Goal: Task Accomplishment & Management: Complete application form

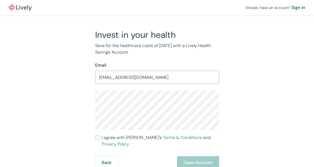
click at [99, 139] on input "I agree with Lively’s Terms & Conditions and Privacy Policy" at bounding box center [97, 137] width 4 height 4
checkbox input "true"
click at [204, 156] on button "Open Account" at bounding box center [198, 162] width 42 height 13
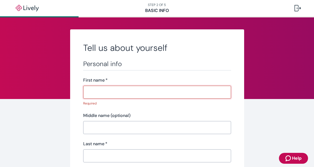
click at [104, 151] on input "Last name   *" at bounding box center [157, 155] width 148 height 11
paste input "Alcala"
type input "Alcala"
click at [114, 92] on input "First name   *" at bounding box center [157, 92] width 148 height 11
paste input "Esther"
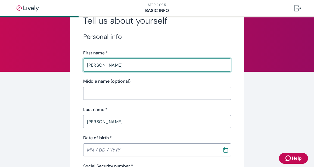
scroll to position [54, 0]
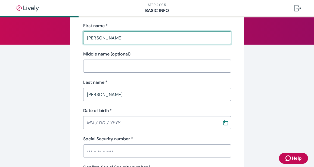
type input "Esther"
click at [98, 122] on input "Date of birth   *" at bounding box center [150, 122] width 135 height 11
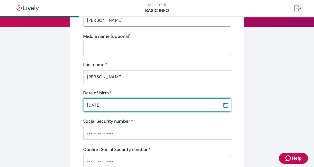
scroll to position [81, 0]
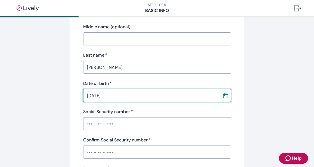
type input "09 / 26 / 1965"
click at [117, 123] on input "Social Security number   *" at bounding box center [157, 123] width 148 height 11
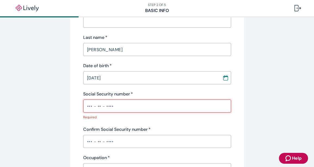
scroll to position [109, 0]
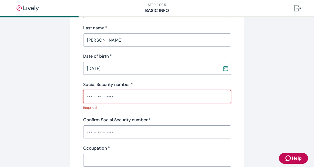
paste input "•••-••-0328"
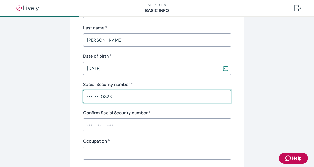
type input "•••-••-0328"
click at [107, 127] on input "Confirm Social Security number   *" at bounding box center [157, 124] width 148 height 11
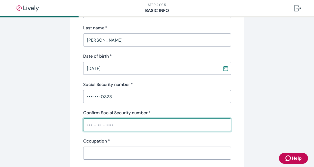
paste input "•••-••-0328"
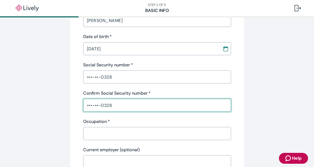
scroll to position [163, 0]
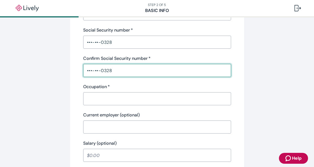
type input "•••-••-0328"
click at [111, 100] on input "Occupation   *" at bounding box center [157, 98] width 148 height 11
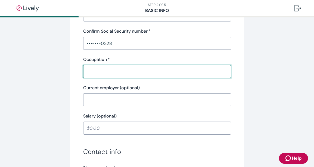
scroll to position [109, 0]
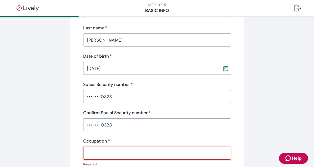
click at [113, 149] on input "Occupation   *" at bounding box center [157, 152] width 148 height 11
paste input "Esther Alcala"
click at [102, 153] on input "Esther Alcala" at bounding box center [157, 152] width 148 height 11
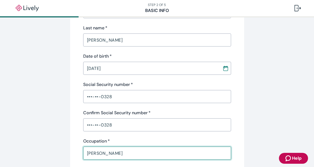
click at [139, 154] on input "Esther Alcala" at bounding box center [157, 152] width 148 height 11
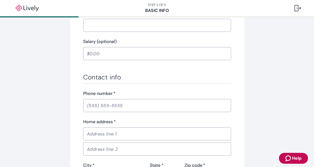
scroll to position [299, 0]
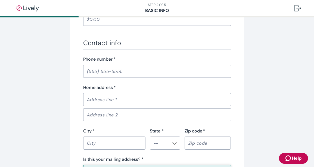
type input "Esther Alcala LLC"
click at [117, 75] on input "Phone number   *" at bounding box center [157, 71] width 148 height 11
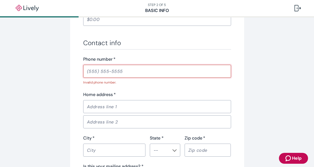
paste input "(619) 781-7649"
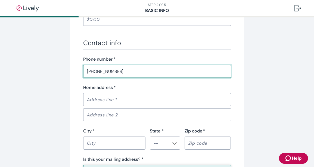
type input "(619) 781-7649"
click at [104, 105] on div "​" at bounding box center [157, 99] width 148 height 13
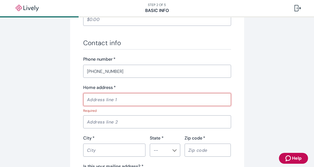
paste input "3704 Gatty St"
type input "3704 Gatty St"
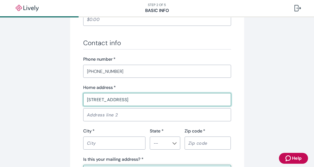
click at [98, 144] on input "City   *" at bounding box center [114, 142] width 62 height 11
drag, startPoint x: 98, startPoint y: 144, endPoint x: 40, endPoint y: 141, distance: 57.1
click at [98, 144] on input "City   *" at bounding box center [114, 142] width 62 height 11
paste input "San Diego"
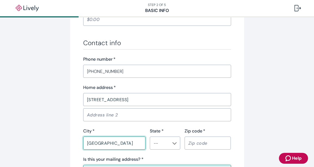
type input "San Diego"
click at [197, 147] on input "Zip code   *" at bounding box center [207, 142] width 46 height 11
paste input "92154"
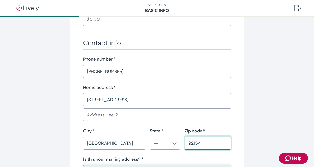
click at [176, 143] on div "​" at bounding box center [165, 142] width 30 height 13
type input "92154"
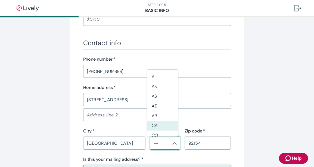
click at [159, 123] on li "CA" at bounding box center [162, 126] width 30 height 10
click at [159, 123] on div "Home address   * 3704 Gatty St ​ ​ City   * San Diego ​ State * ​ Zip code   * …" at bounding box center [157, 116] width 148 height 65
type input "CA"
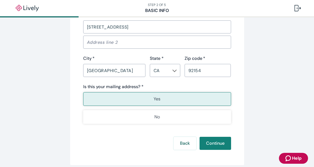
scroll to position [380, 0]
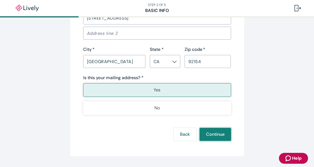
click at [215, 135] on button "Continue" at bounding box center [215, 134] width 32 height 13
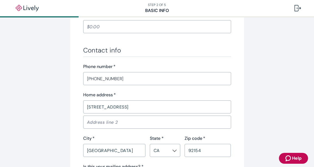
scroll to position [272, 0]
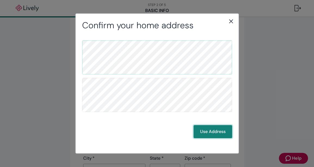
click at [218, 132] on button "Use Address" at bounding box center [212, 131] width 39 height 13
click at [219, 131] on button "Use Address" at bounding box center [212, 131] width 39 height 13
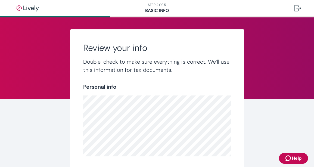
scroll to position [141, 0]
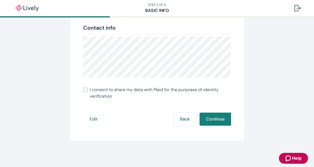
click at [86, 91] on label "I consent to share my data with Plaid for the purposes of identity verification" at bounding box center [157, 92] width 148 height 13
click at [86, 91] on input "I consent to share my data with Plaid for the purposes of identity verification" at bounding box center [85, 89] width 4 height 4
checkbox input "true"
click at [213, 121] on button "Continue" at bounding box center [215, 118] width 32 height 13
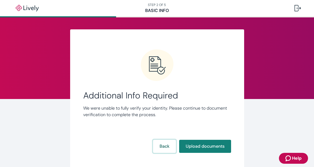
click at [166, 147] on button "Back" at bounding box center [164, 146] width 23 height 13
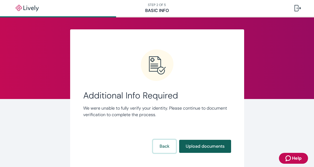
scroll to position [18, 0]
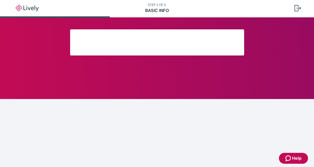
scroll to position [141, 0]
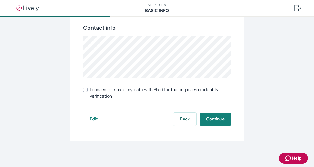
click at [90, 92] on span "I consent to share my data with Plaid for the purposes of identity verification" at bounding box center [160, 92] width 141 height 13
click at [87, 92] on input "I consent to share my data with Plaid for the purposes of identity verification" at bounding box center [85, 89] width 4 height 4
checkbox input "true"
drag, startPoint x: 213, startPoint y: 118, endPoint x: 193, endPoint y: 112, distance: 20.4
click at [213, 118] on button "Continue" at bounding box center [215, 118] width 32 height 13
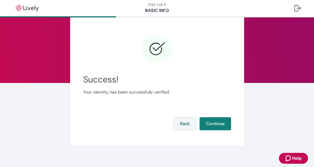
scroll to position [21, 0]
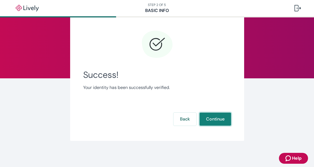
click at [208, 119] on button "Continue" at bounding box center [215, 118] width 32 height 13
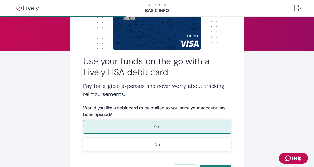
scroll to position [99, 0]
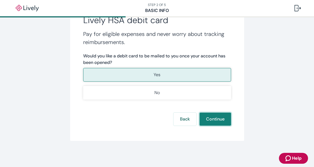
click at [219, 120] on button "Continue" at bounding box center [215, 118] width 32 height 13
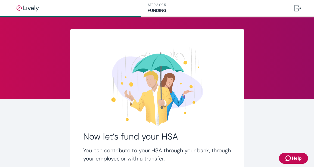
scroll to position [63, 0]
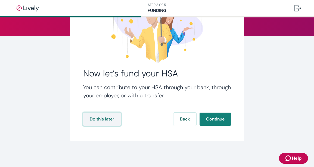
click at [108, 119] on button "Do this later" at bounding box center [101, 118] width 37 height 13
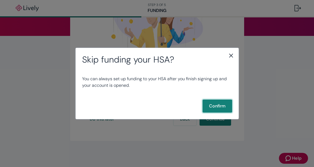
click at [224, 107] on button "Confirm" at bounding box center [217, 105] width 30 height 13
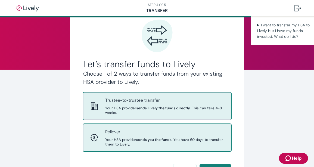
scroll to position [86, 0]
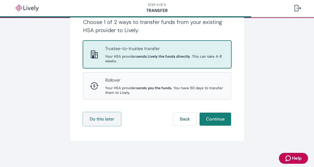
click at [100, 116] on button "Do this later" at bounding box center [101, 118] width 37 height 13
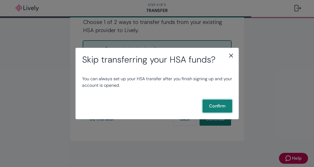
click at [213, 110] on button "Confirm" at bounding box center [217, 105] width 30 height 13
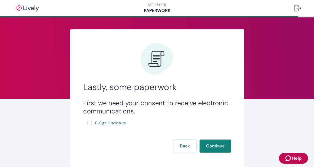
drag, startPoint x: 86, startPoint y: 123, endPoint x: 89, endPoint y: 128, distance: 5.7
click at [87, 124] on input "E-Sign Disclosure" at bounding box center [89, 123] width 4 height 4
checkbox input "true"
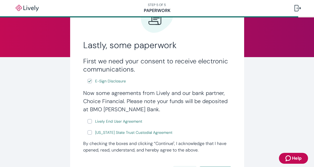
scroll to position [96, 0]
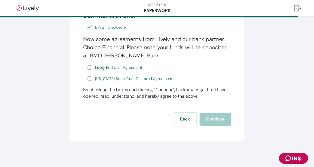
click at [87, 69] on input "Lively End User Agreement" at bounding box center [89, 67] width 4 height 4
checkbox input "true"
click at [89, 77] on input "Wyoming State Trust Custodial Agreement" at bounding box center [89, 78] width 4 height 4
checkbox input "true"
click at [219, 119] on button "Continue" at bounding box center [215, 118] width 32 height 13
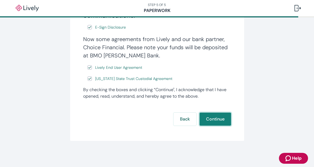
scroll to position [0, 0]
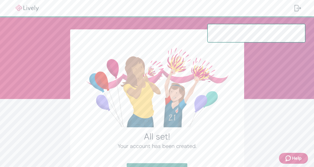
scroll to position [48, 0]
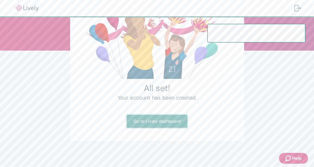
click at [159, 120] on link "Go to Lively dashboard" at bounding box center [157, 121] width 61 height 13
